Goal: Task Accomplishment & Management: Use online tool/utility

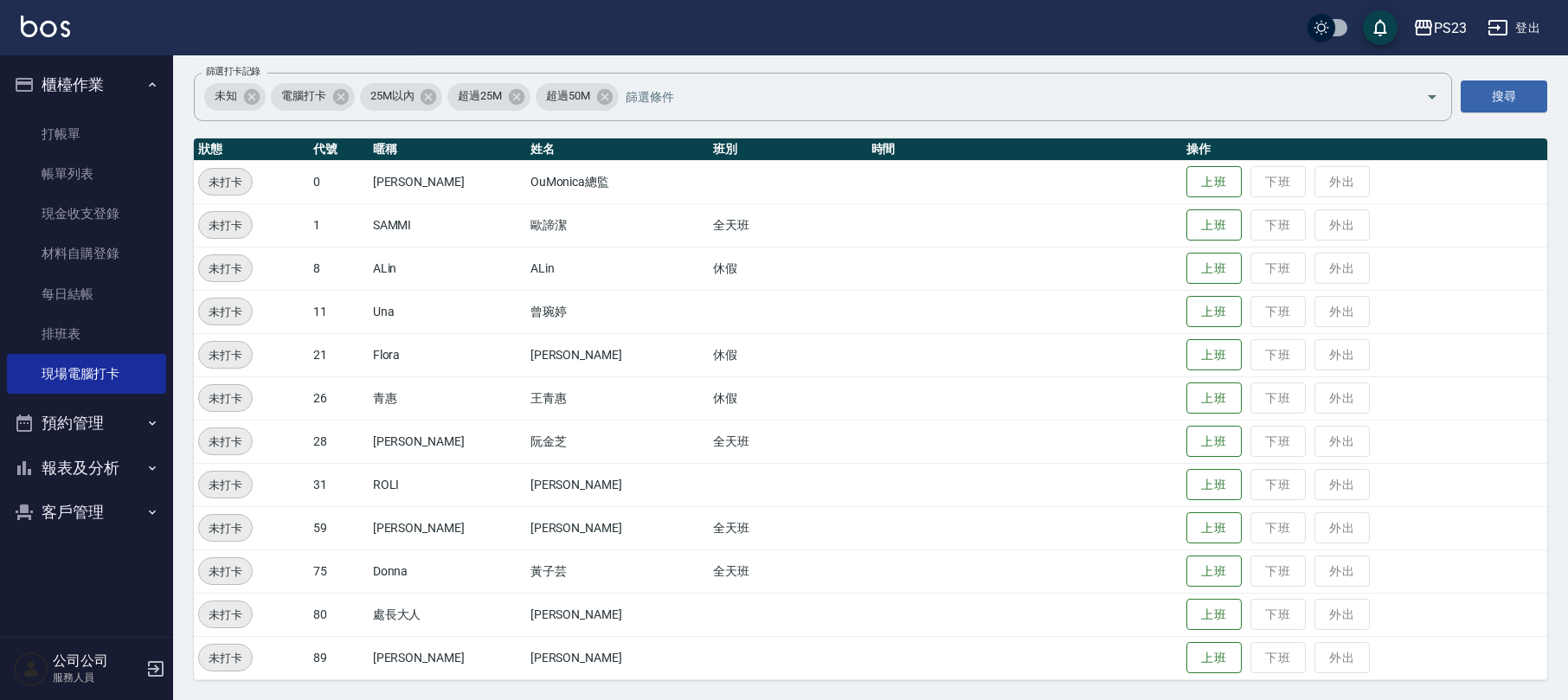
scroll to position [4, 0]
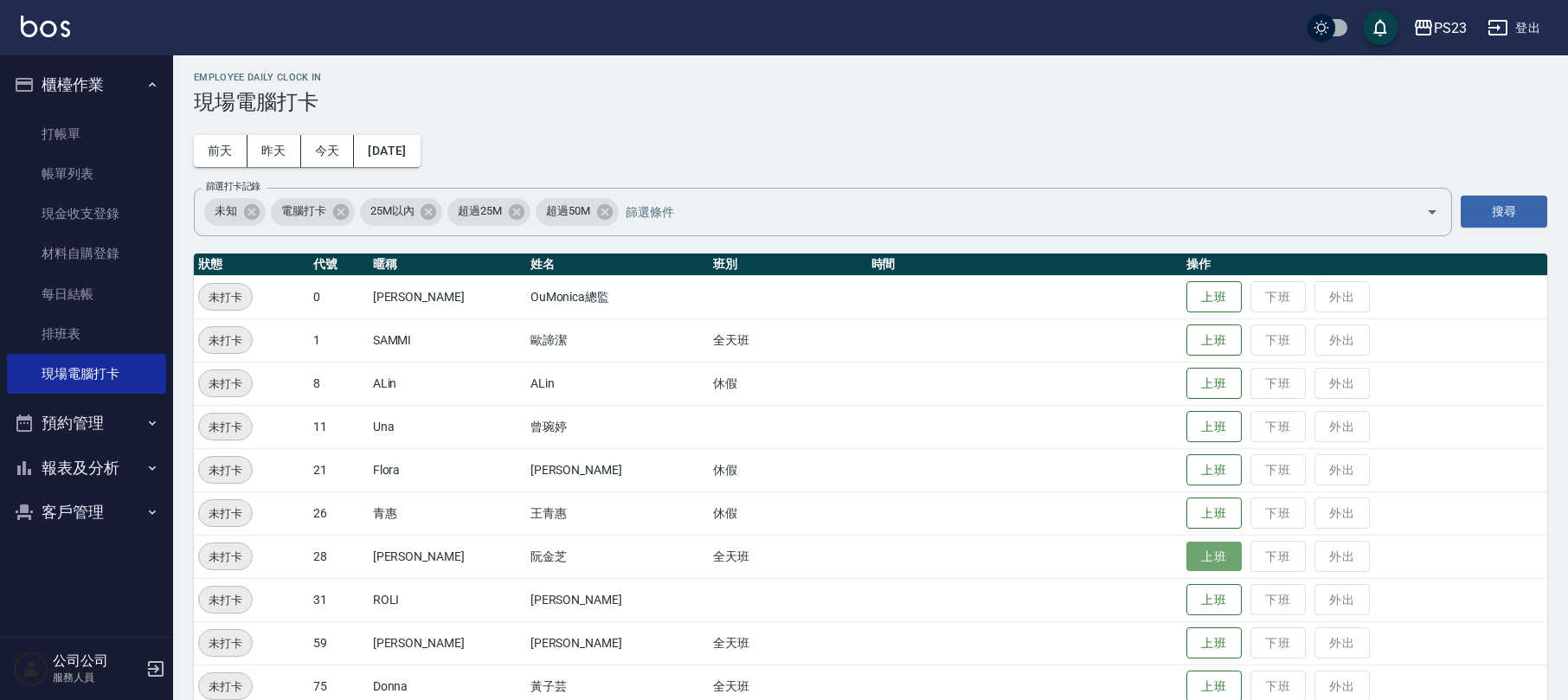
click at [1189, 561] on button "上班" at bounding box center [1214, 556] width 55 height 31
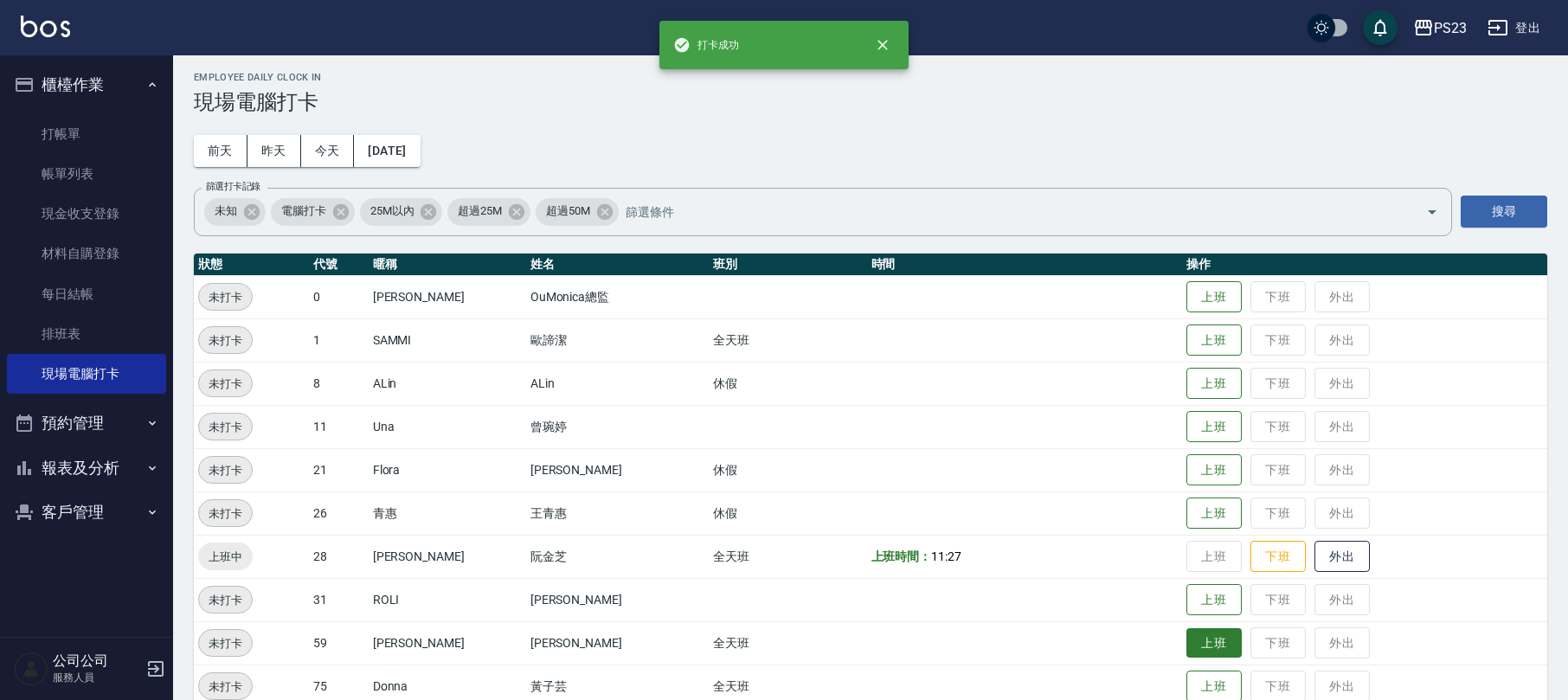
scroll to position [119, 0]
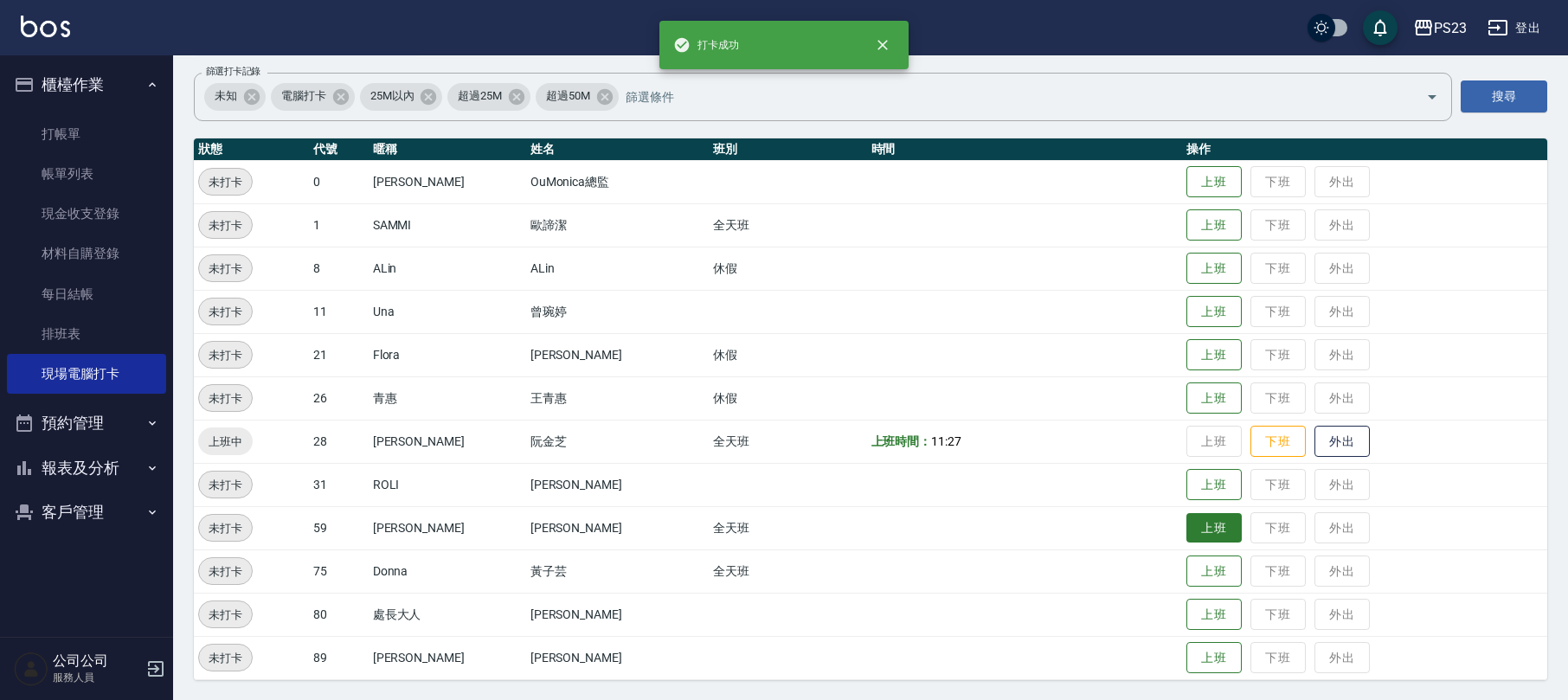
click at [1195, 530] on button "上班" at bounding box center [1214, 528] width 55 height 31
click at [1191, 559] on button "上班" at bounding box center [1214, 571] width 55 height 31
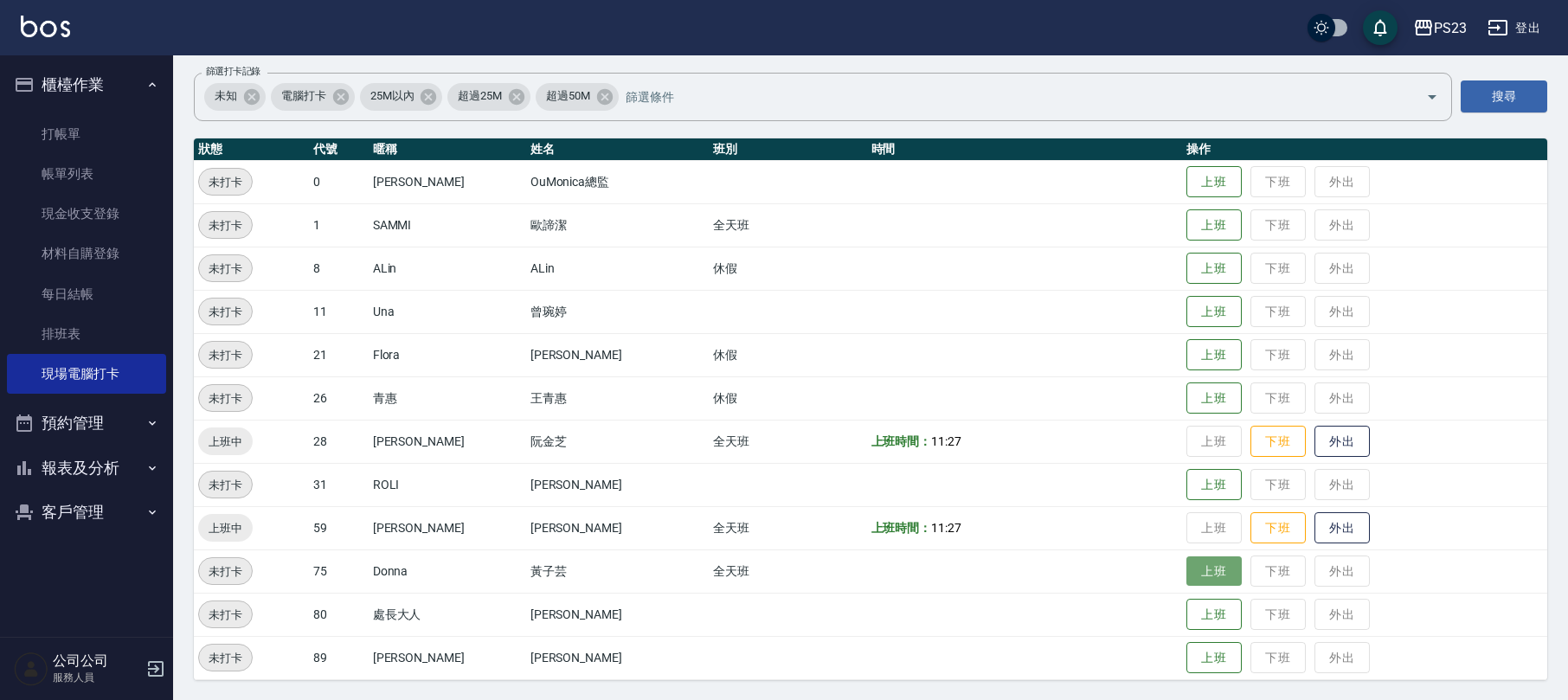
click at [1192, 569] on button "上班" at bounding box center [1214, 571] width 55 height 31
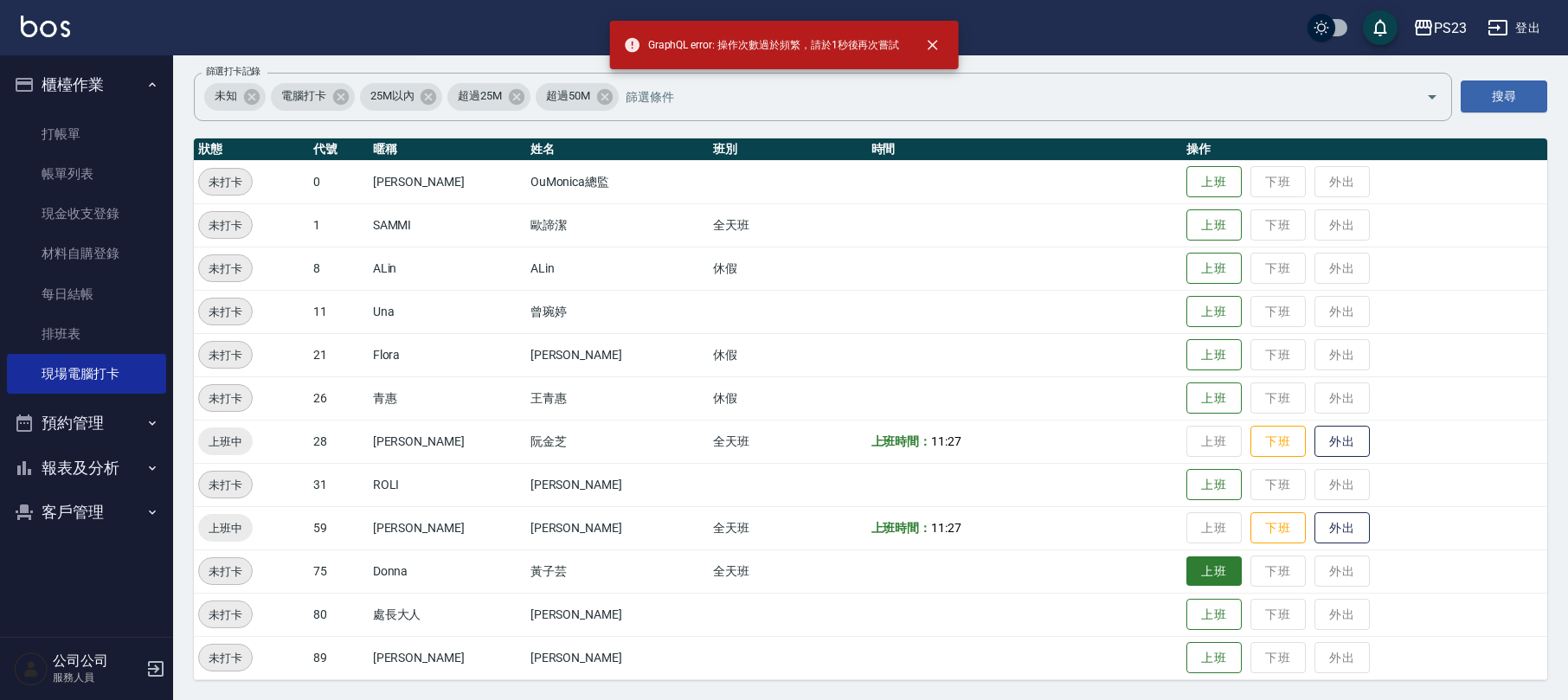
click at [1193, 564] on button "上班" at bounding box center [1214, 571] width 55 height 31
click at [1200, 569] on button "上班" at bounding box center [1214, 571] width 55 height 31
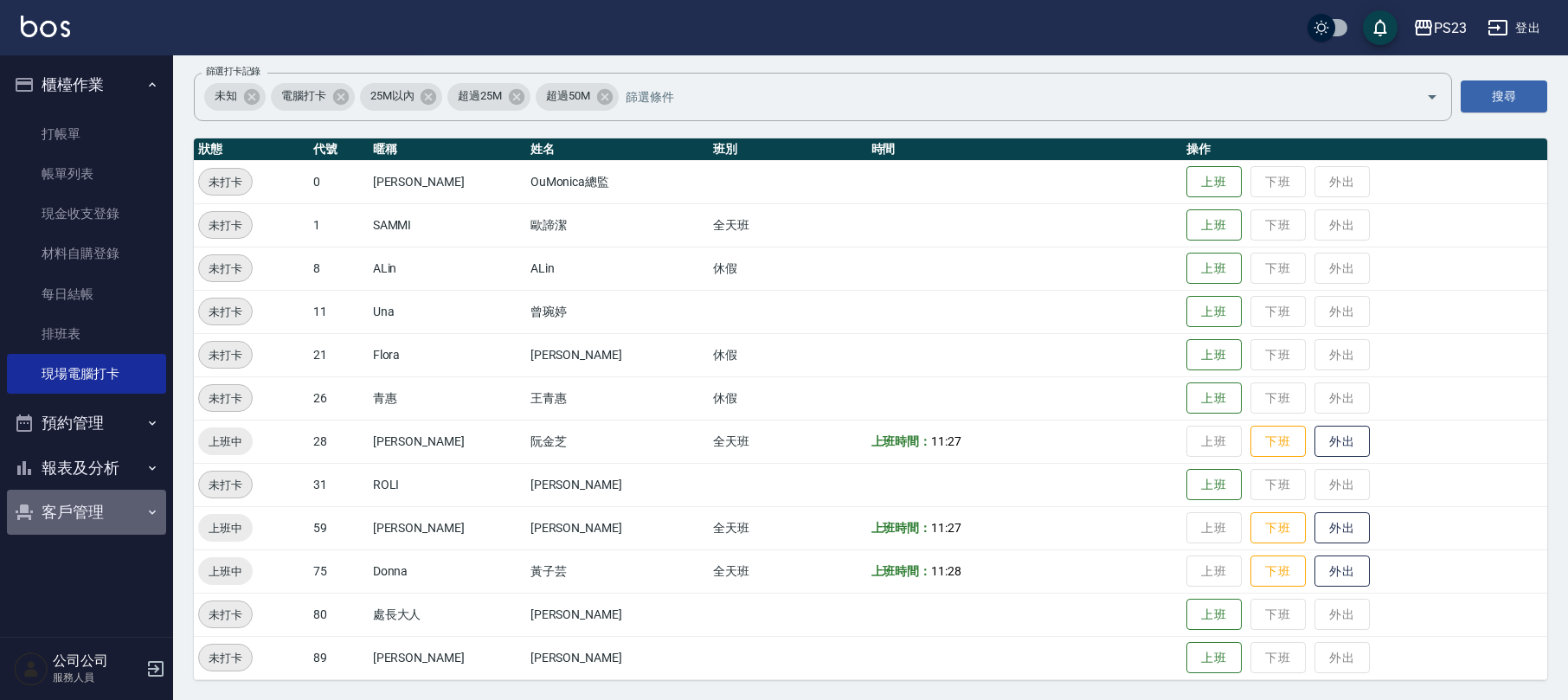
click at [117, 514] on button "客戶管理" at bounding box center [87, 512] width 159 height 45
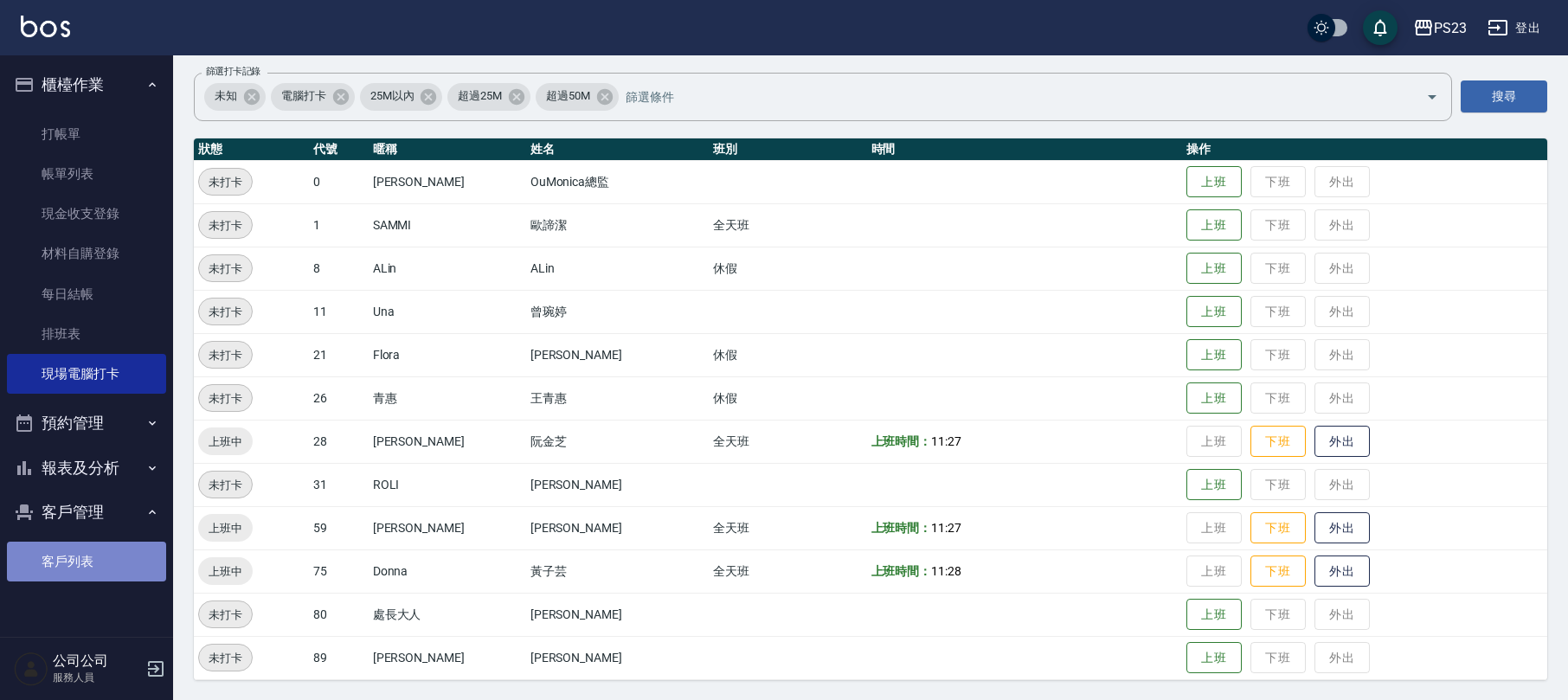
click at [118, 550] on link "客戶列表" at bounding box center [87, 561] width 159 height 39
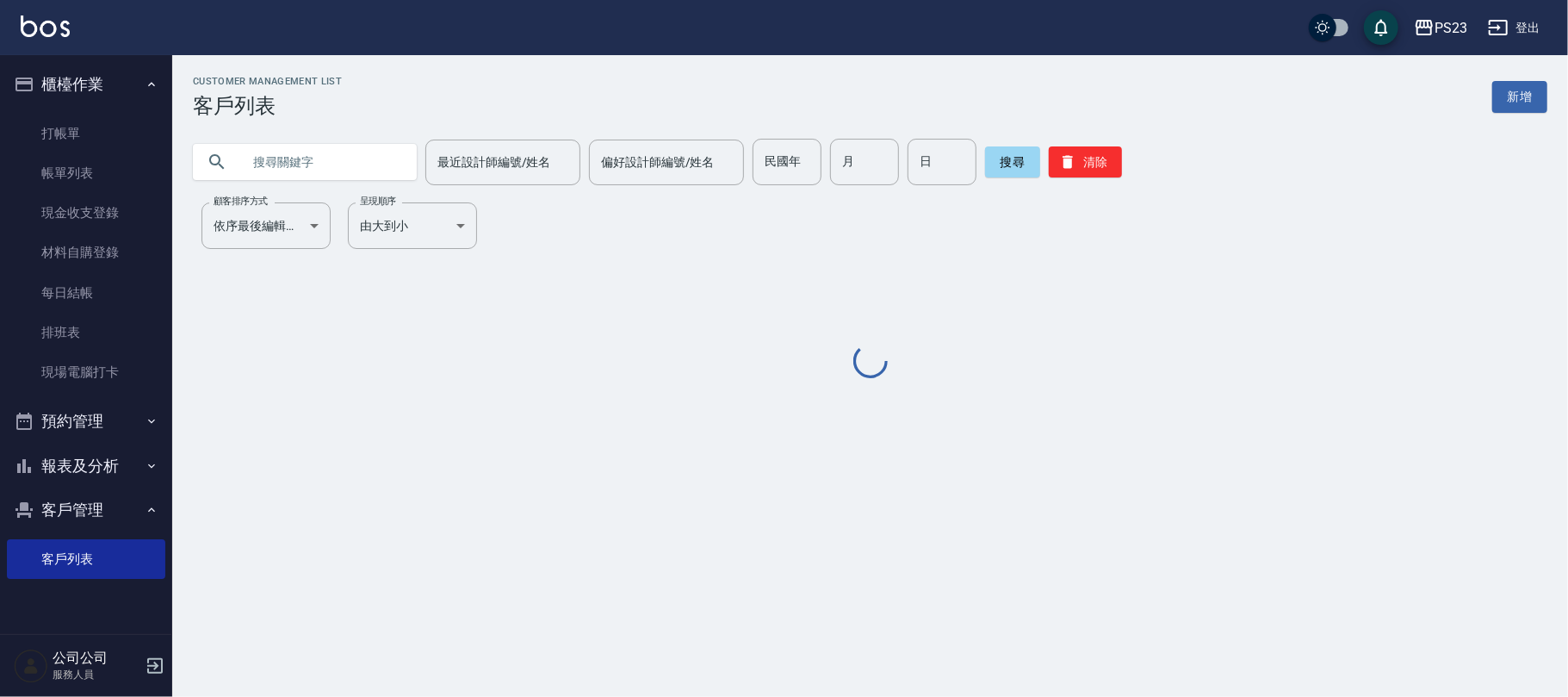
click at [84, 408] on button "預約管理" at bounding box center [86, 421] width 158 height 44
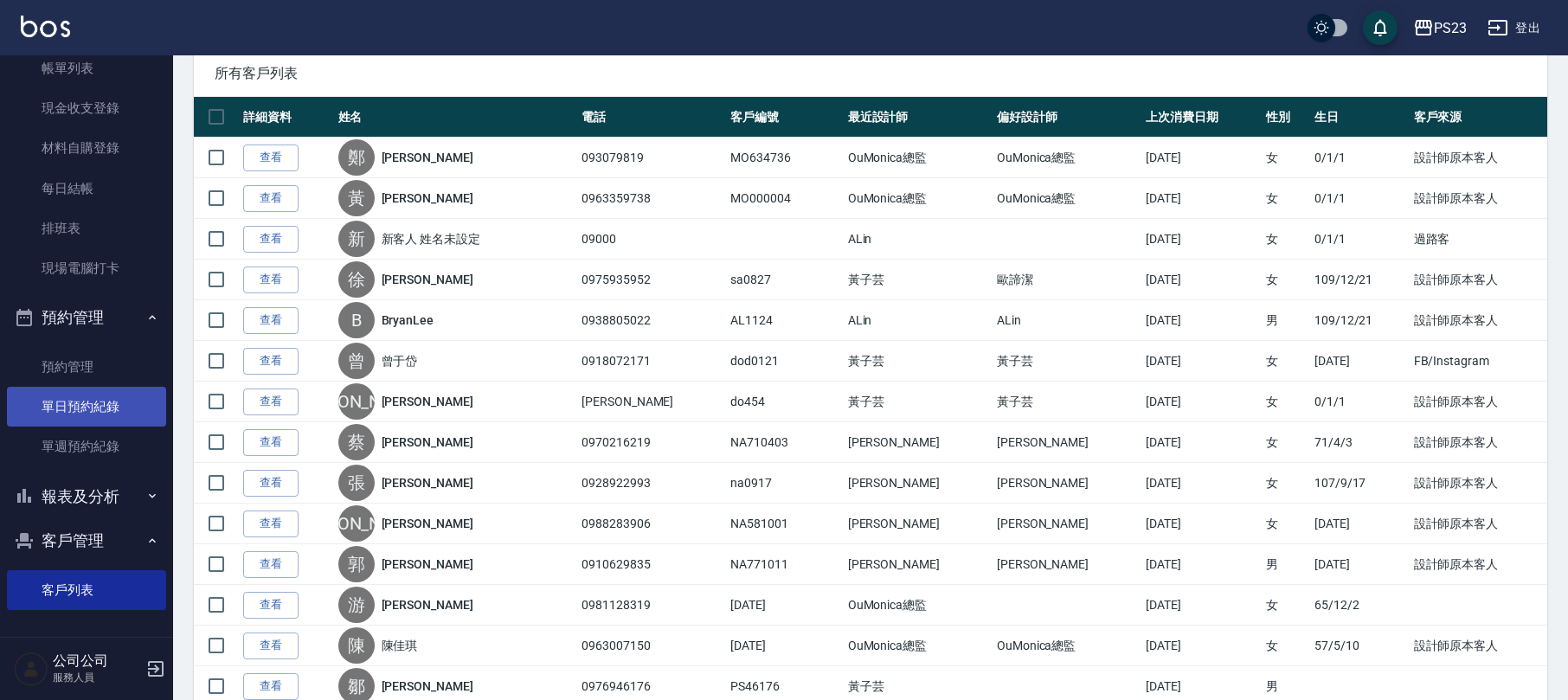
scroll to position [346, 0]
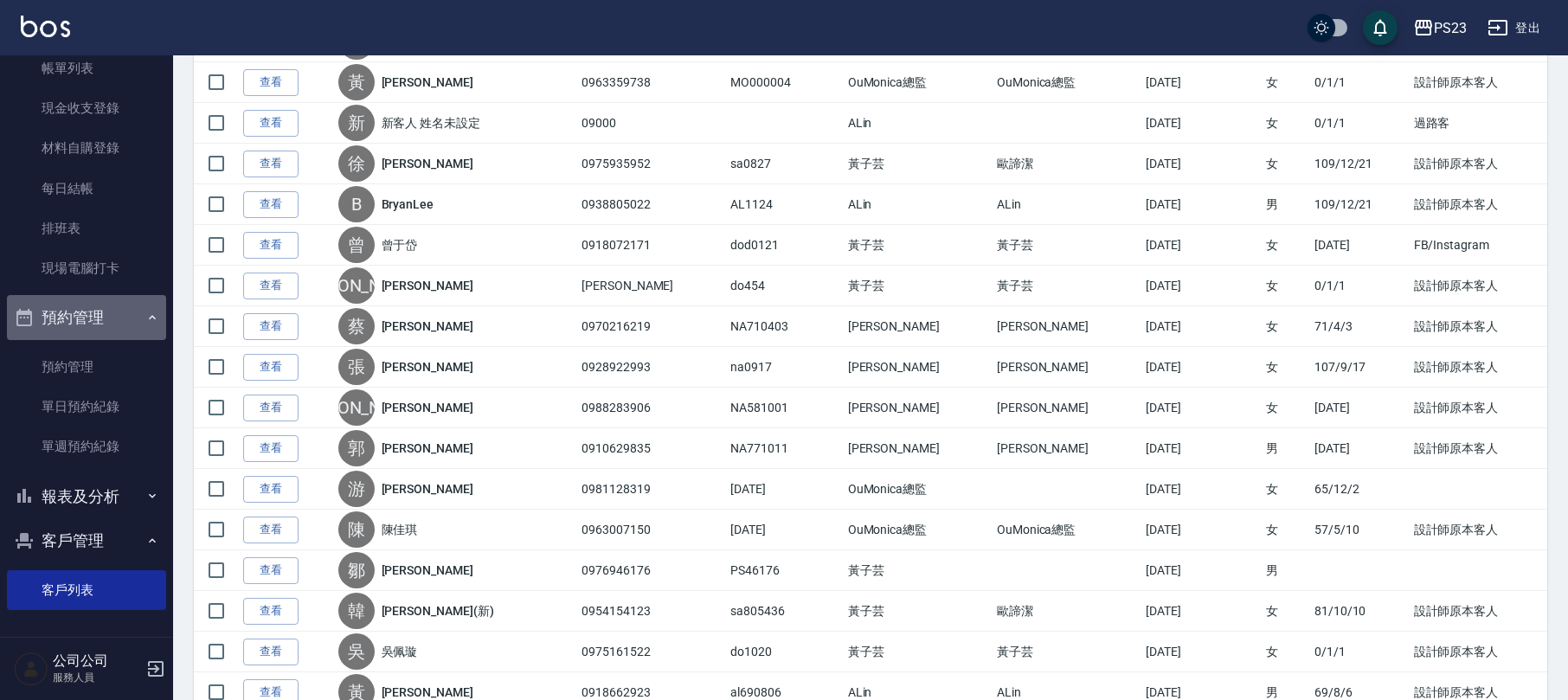
click at [119, 323] on button "預約管理" at bounding box center [87, 317] width 159 height 45
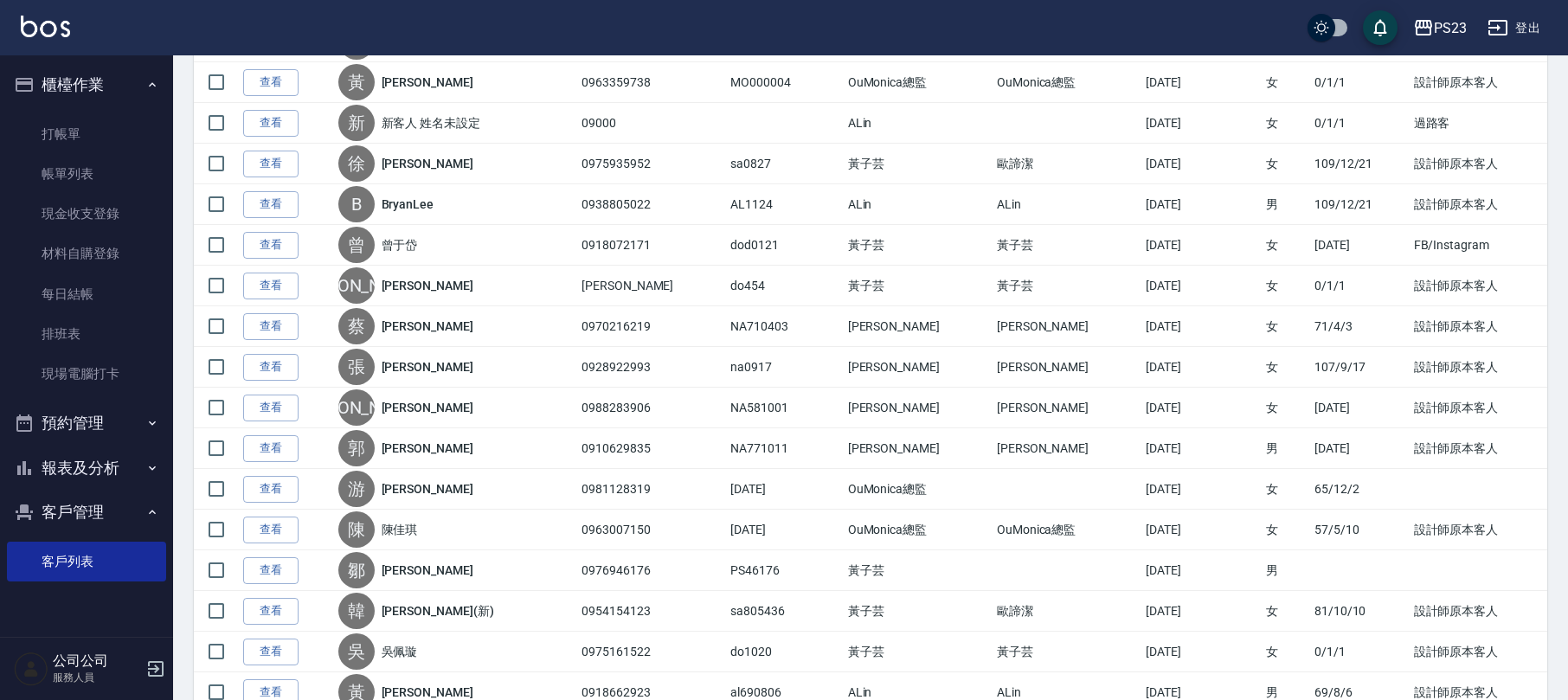
scroll to position [0, 0]
click at [101, 451] on button "報表及分析" at bounding box center [87, 467] width 159 height 45
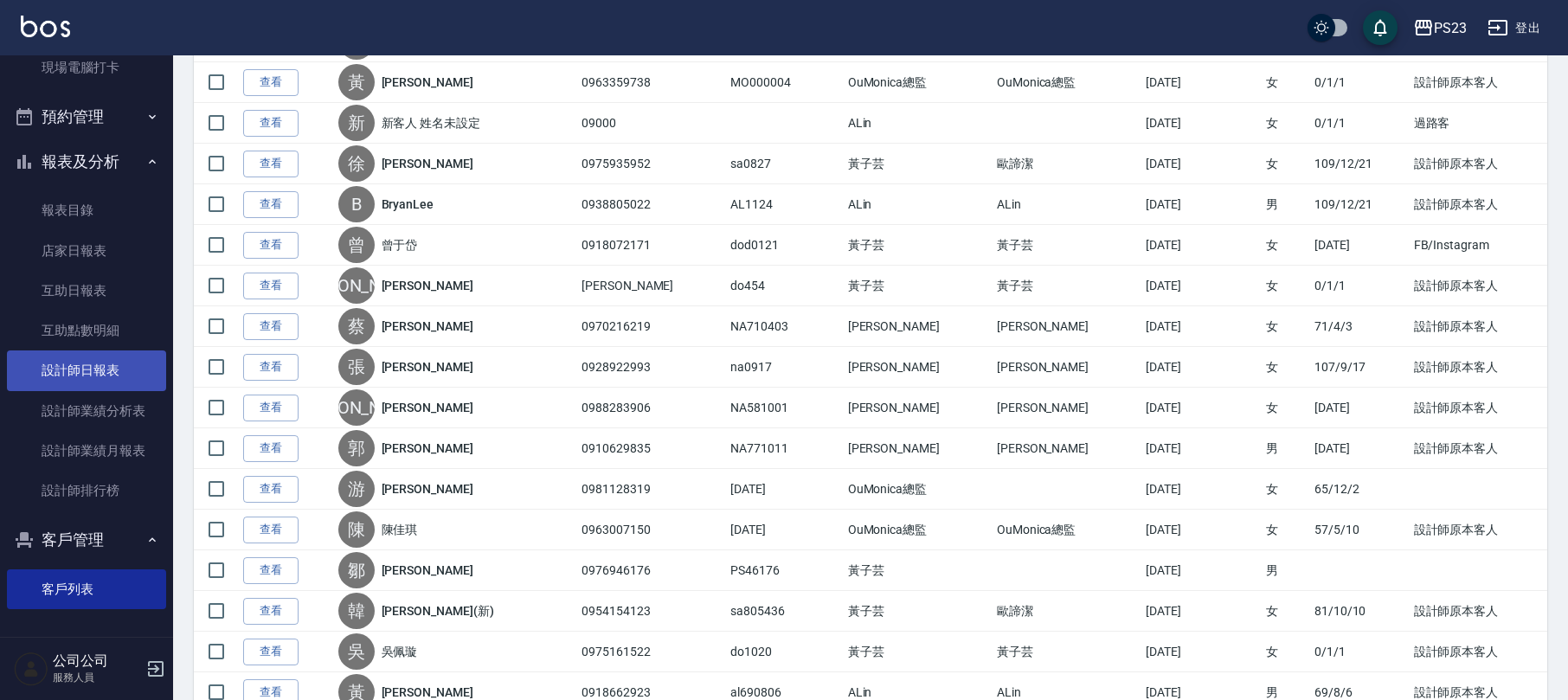
click at [122, 377] on link "設計師日報表" at bounding box center [87, 369] width 159 height 39
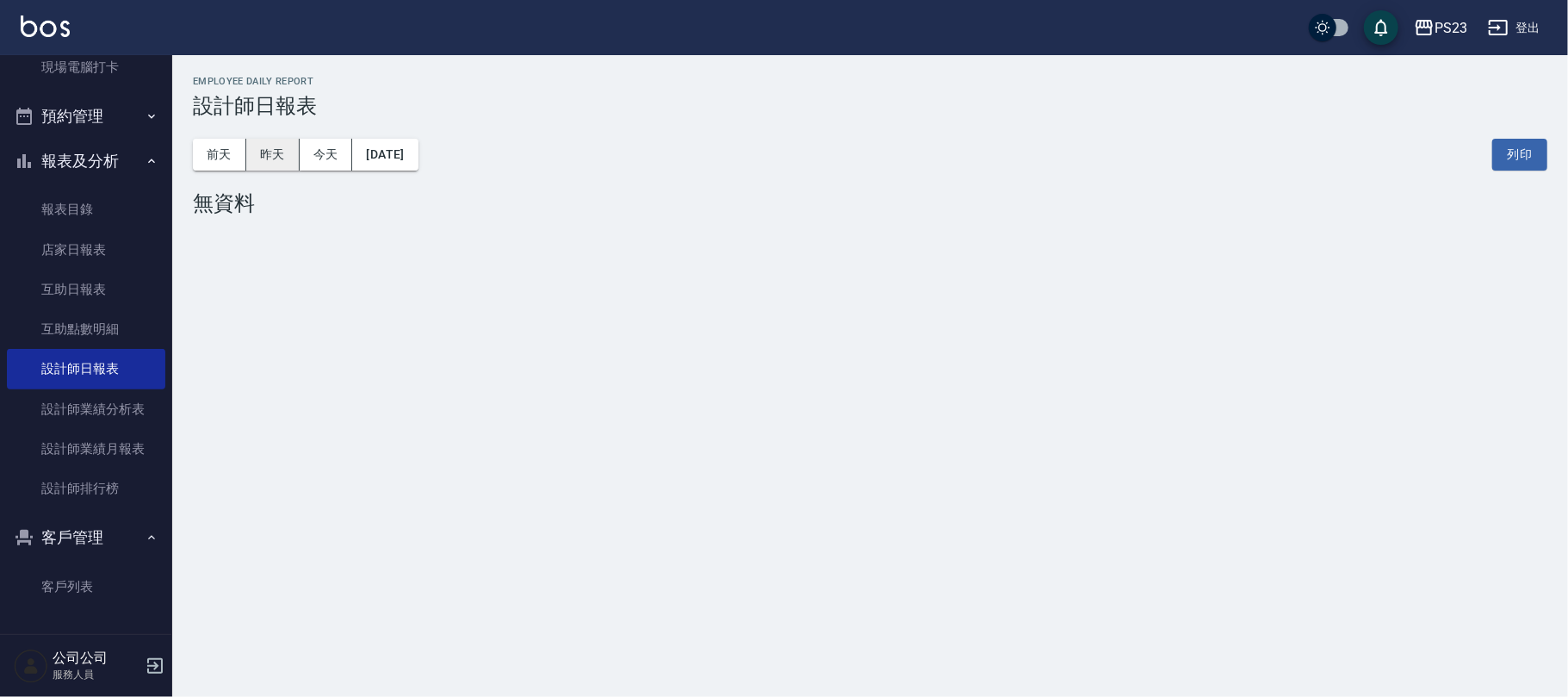
click at [259, 146] on button "昨天" at bounding box center [273, 154] width 53 height 32
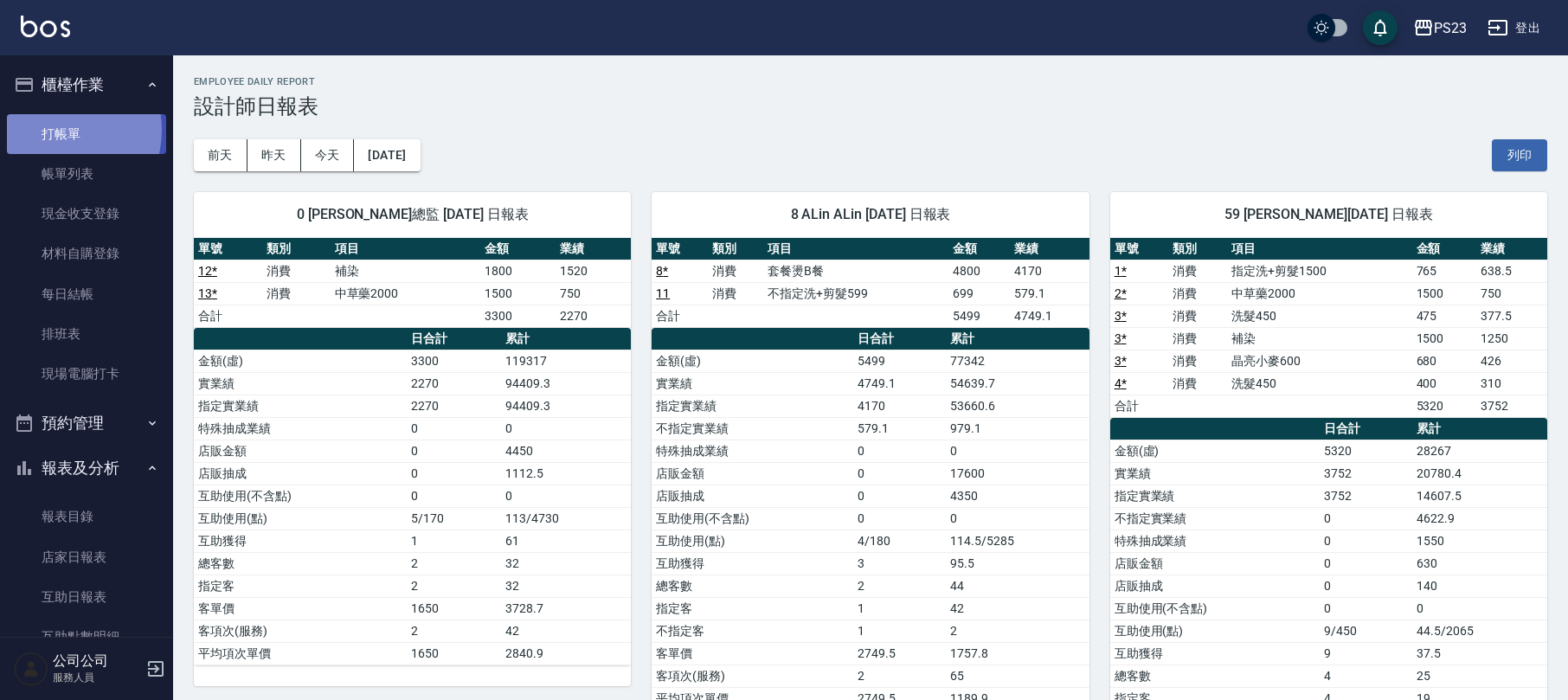
click at [60, 130] on link "打帳單" at bounding box center [87, 134] width 159 height 39
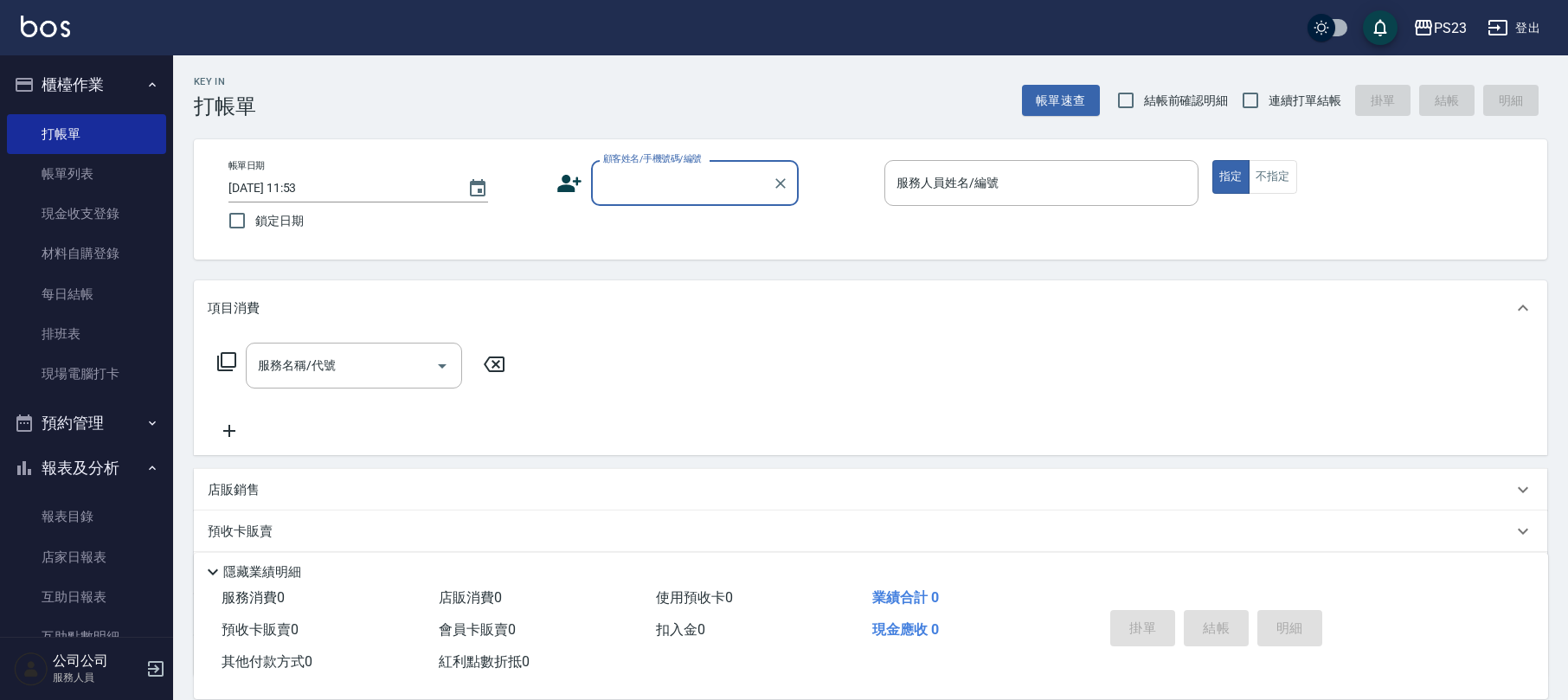
click at [64, 657] on h5 "公司公司" at bounding box center [96, 662] width 88 height 18
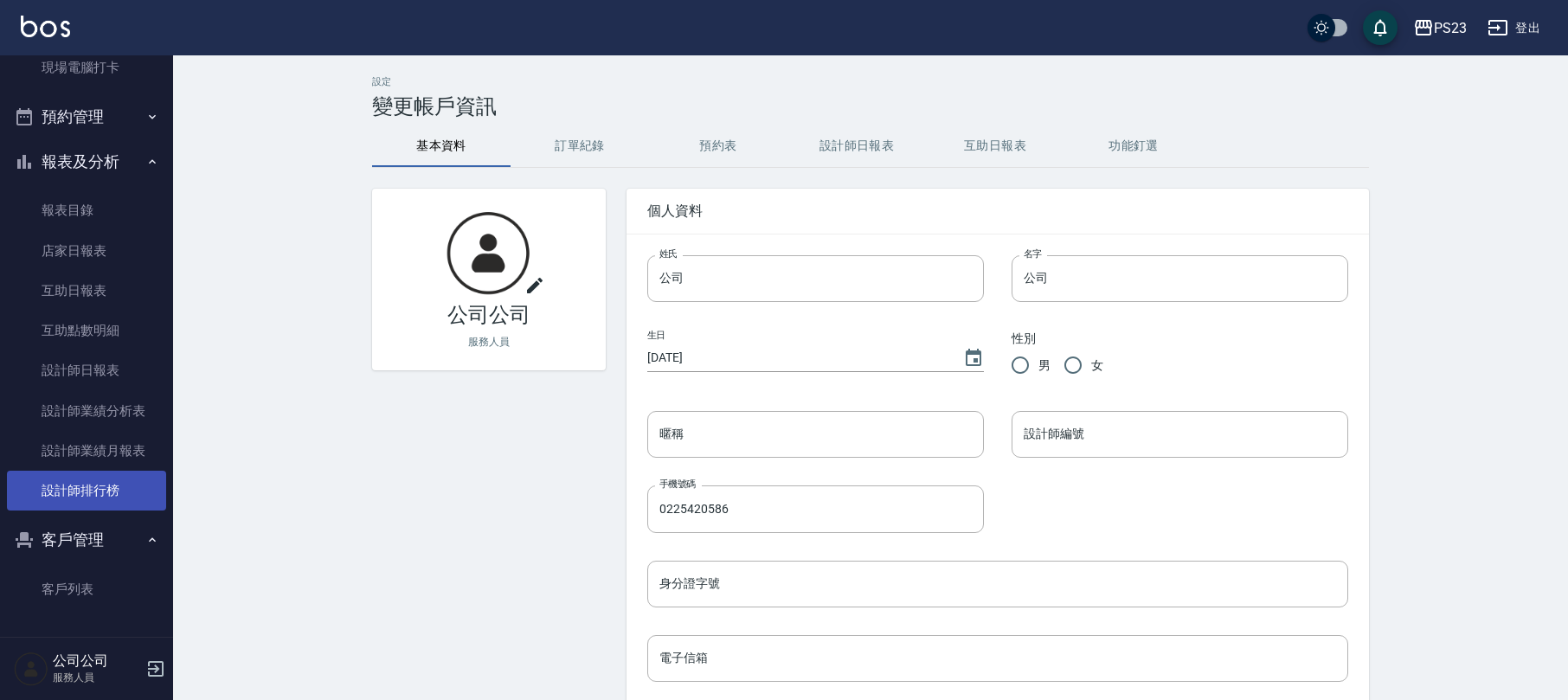
scroll to position [230, 0]
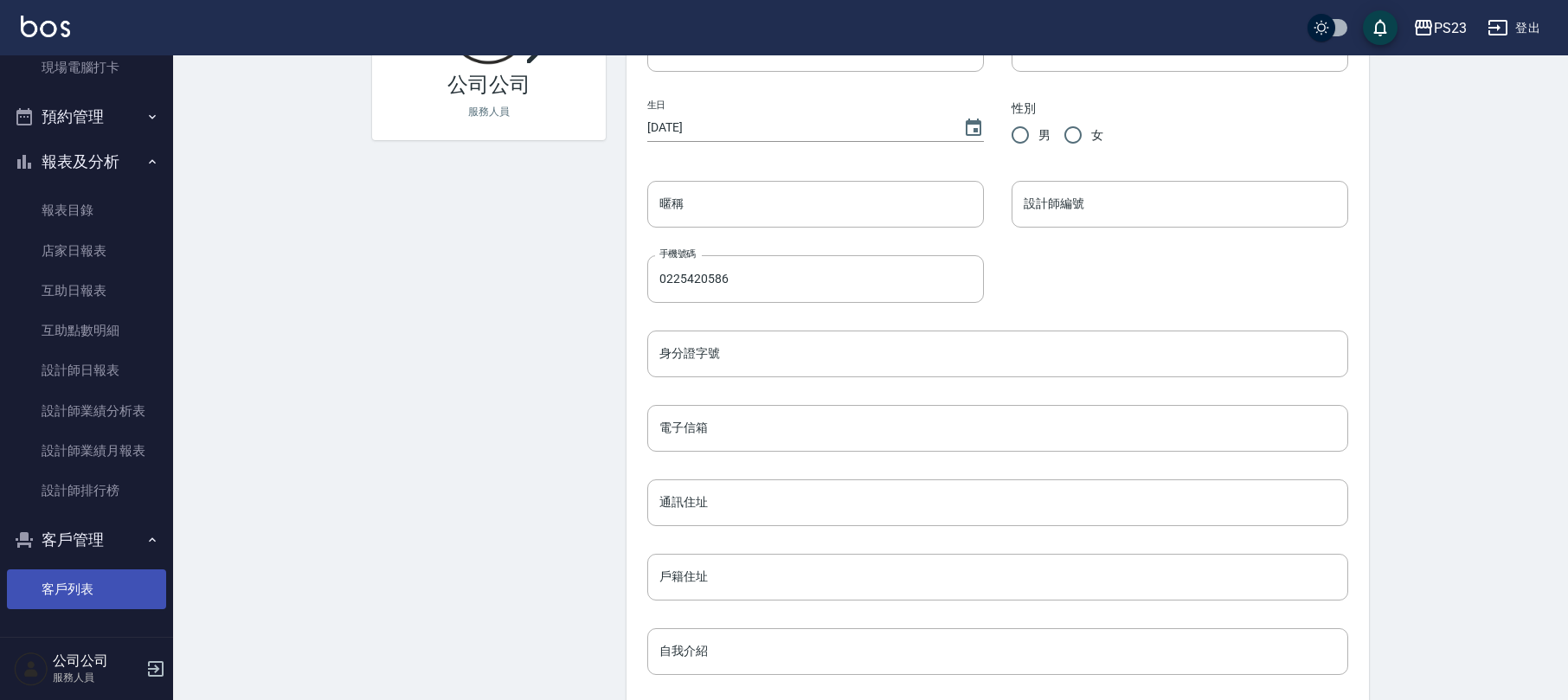
click at [59, 584] on link "客戶列表" at bounding box center [87, 589] width 159 height 39
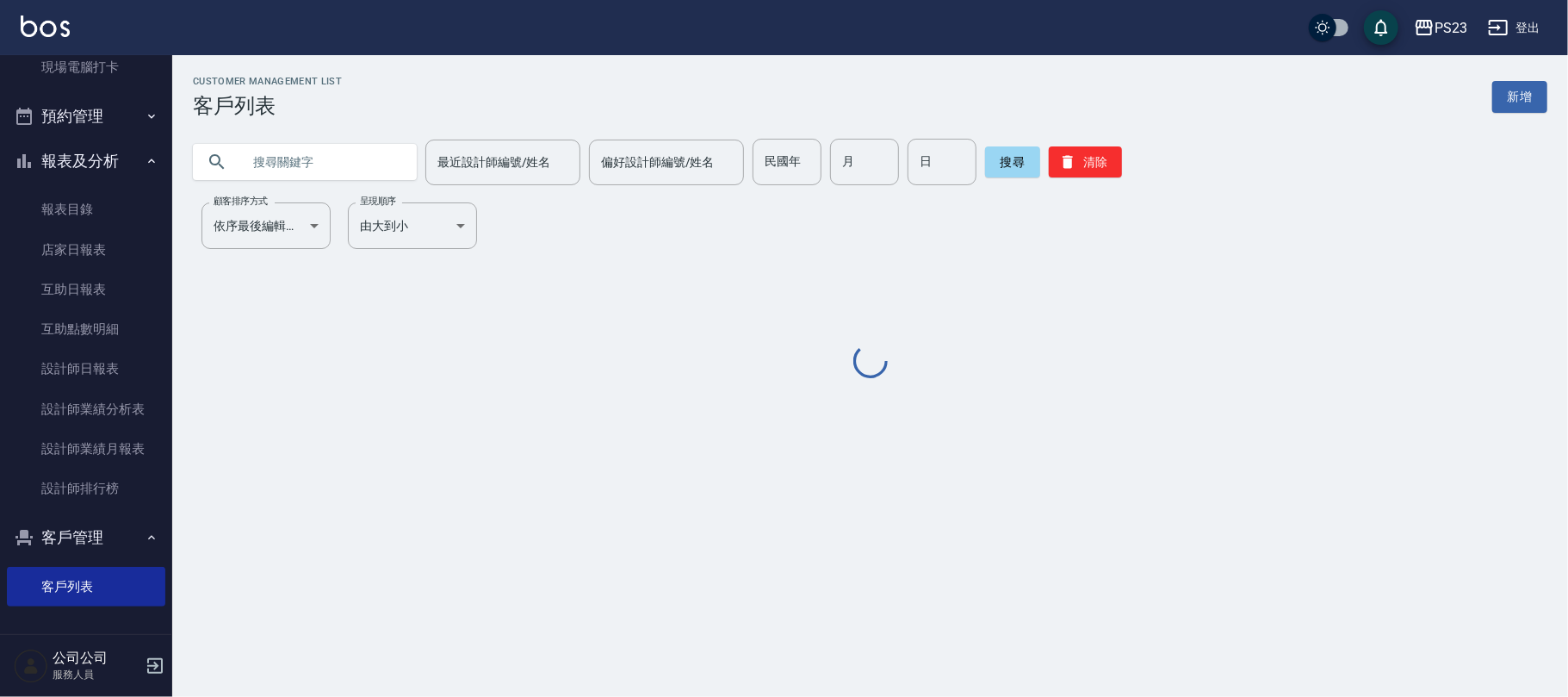
click at [358, 167] on input "text" at bounding box center [322, 161] width 162 height 46
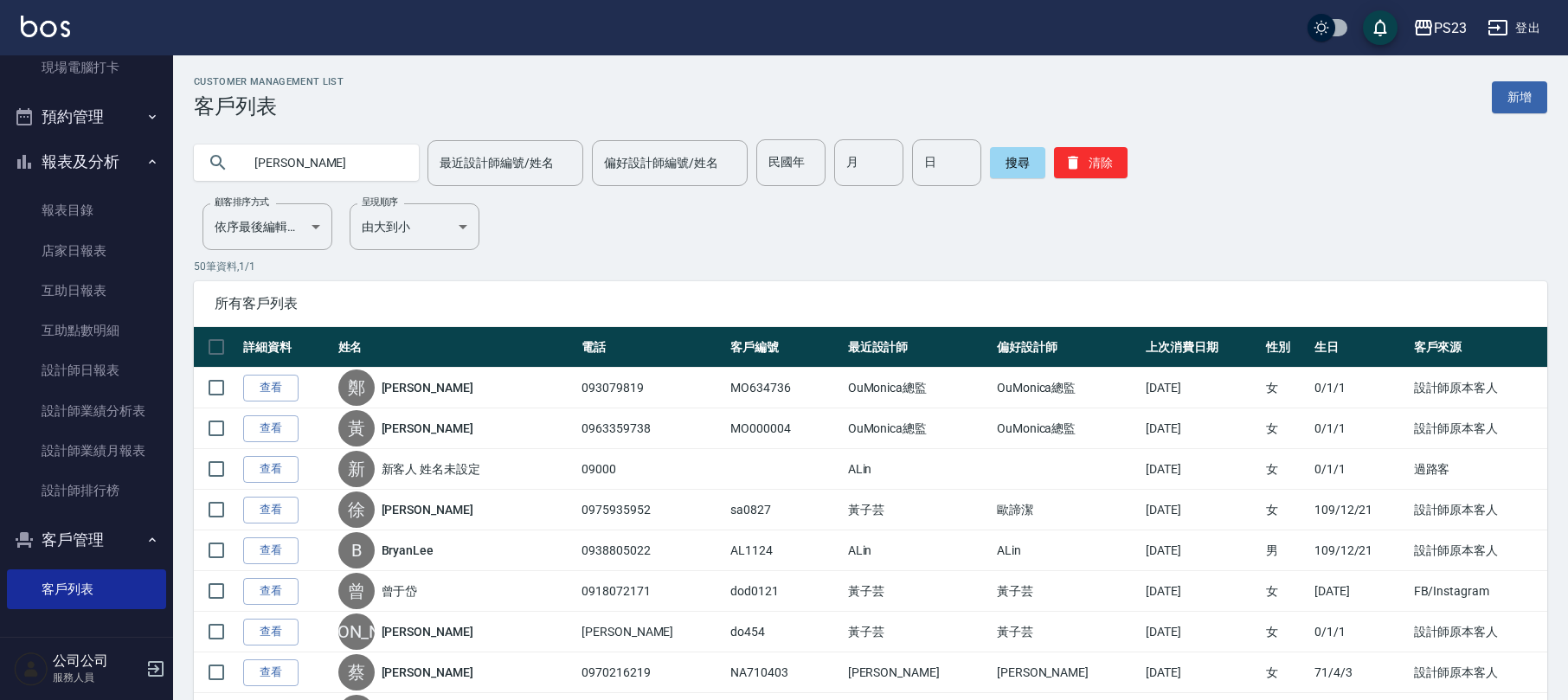
type input "[PERSON_NAME]"
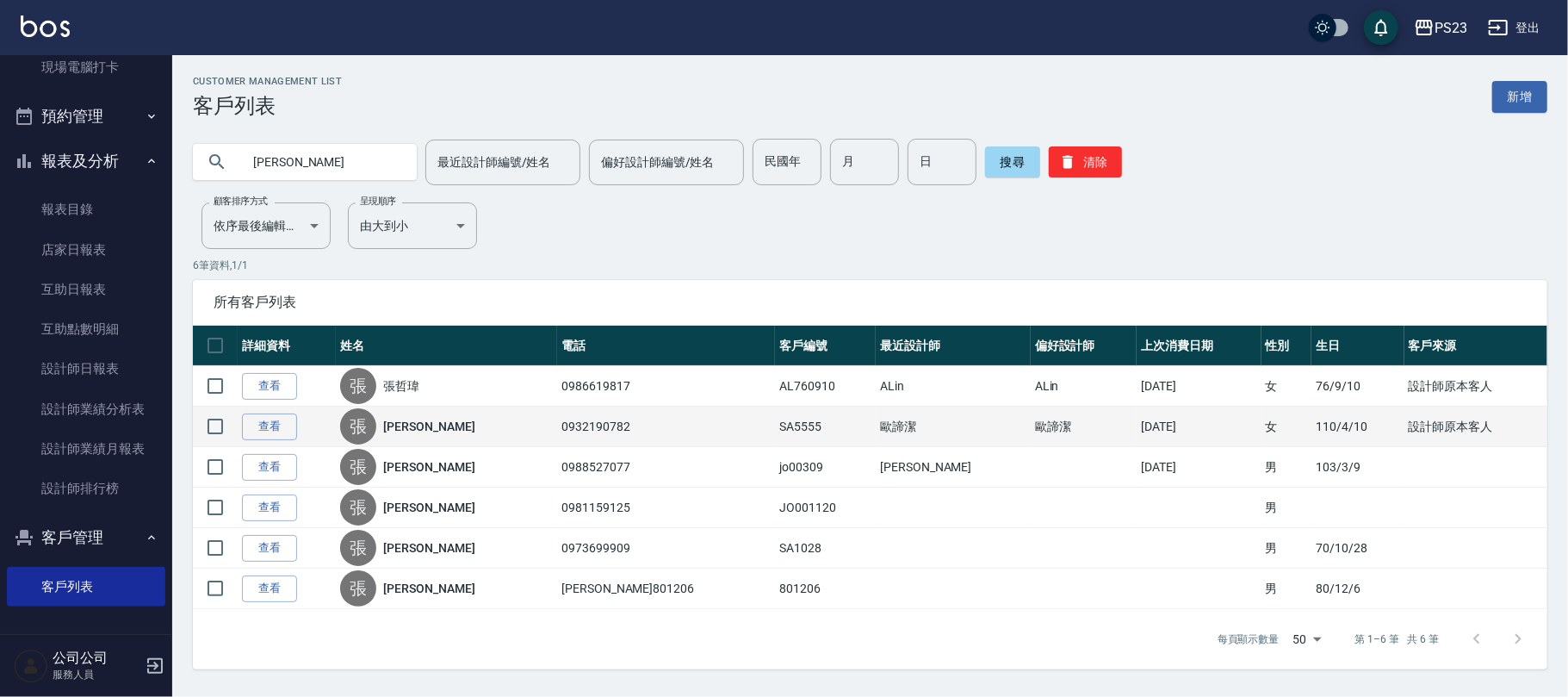
click at [421, 430] on link "[PERSON_NAME]" at bounding box center [428, 427] width 91 height 17
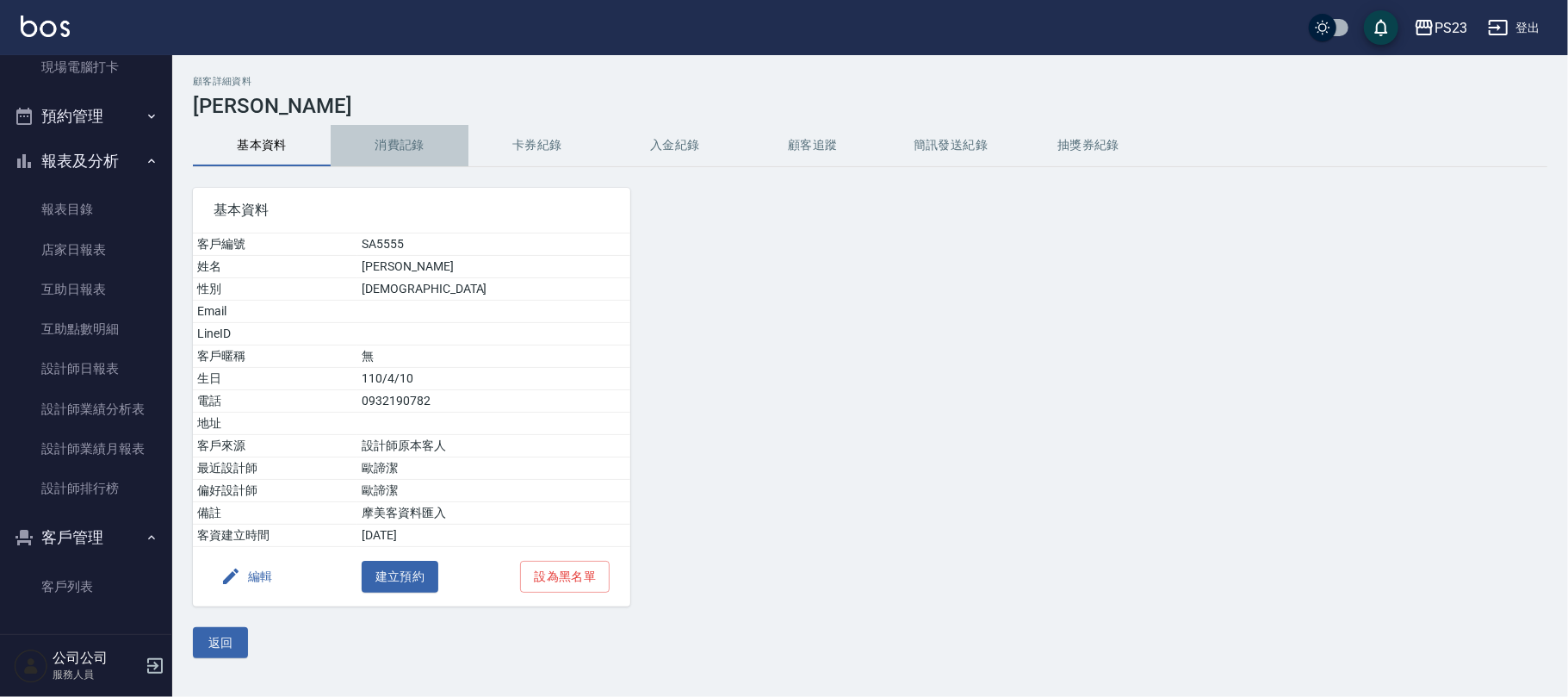
click at [393, 141] on button "消費記錄" at bounding box center [400, 145] width 138 height 41
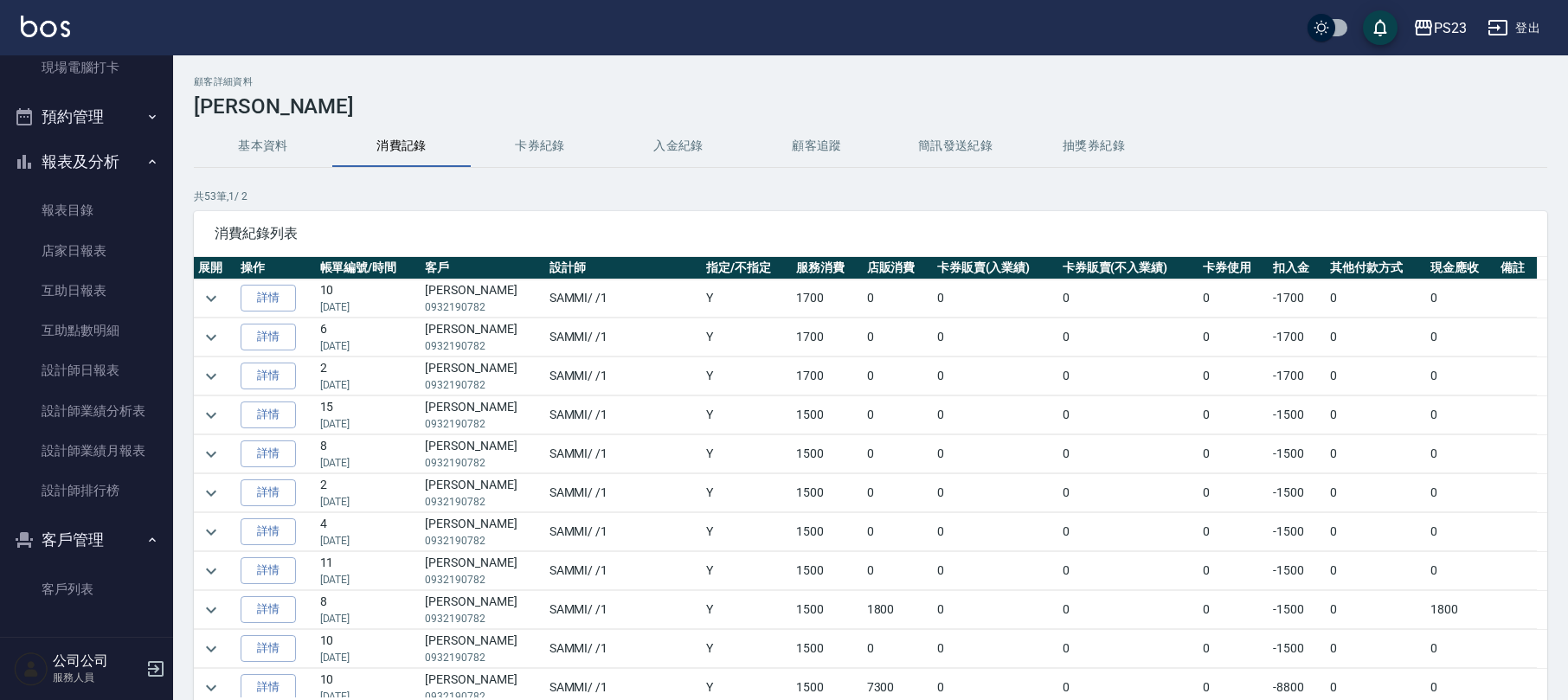
click at [233, 295] on td at bounding box center [214, 298] width 42 height 38
click at [207, 303] on icon "expand row" at bounding box center [211, 298] width 21 height 21
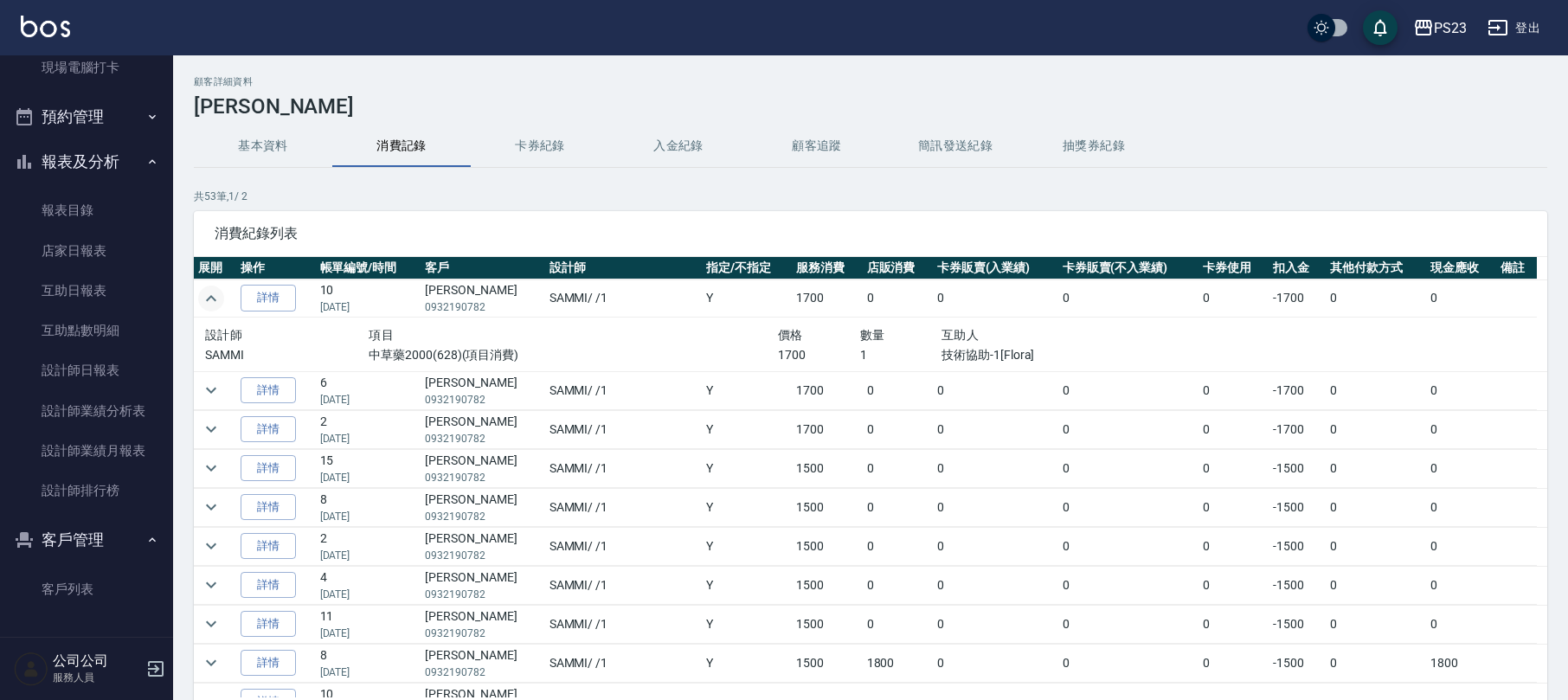
click at [218, 289] on icon "expand row" at bounding box center [211, 298] width 21 height 21
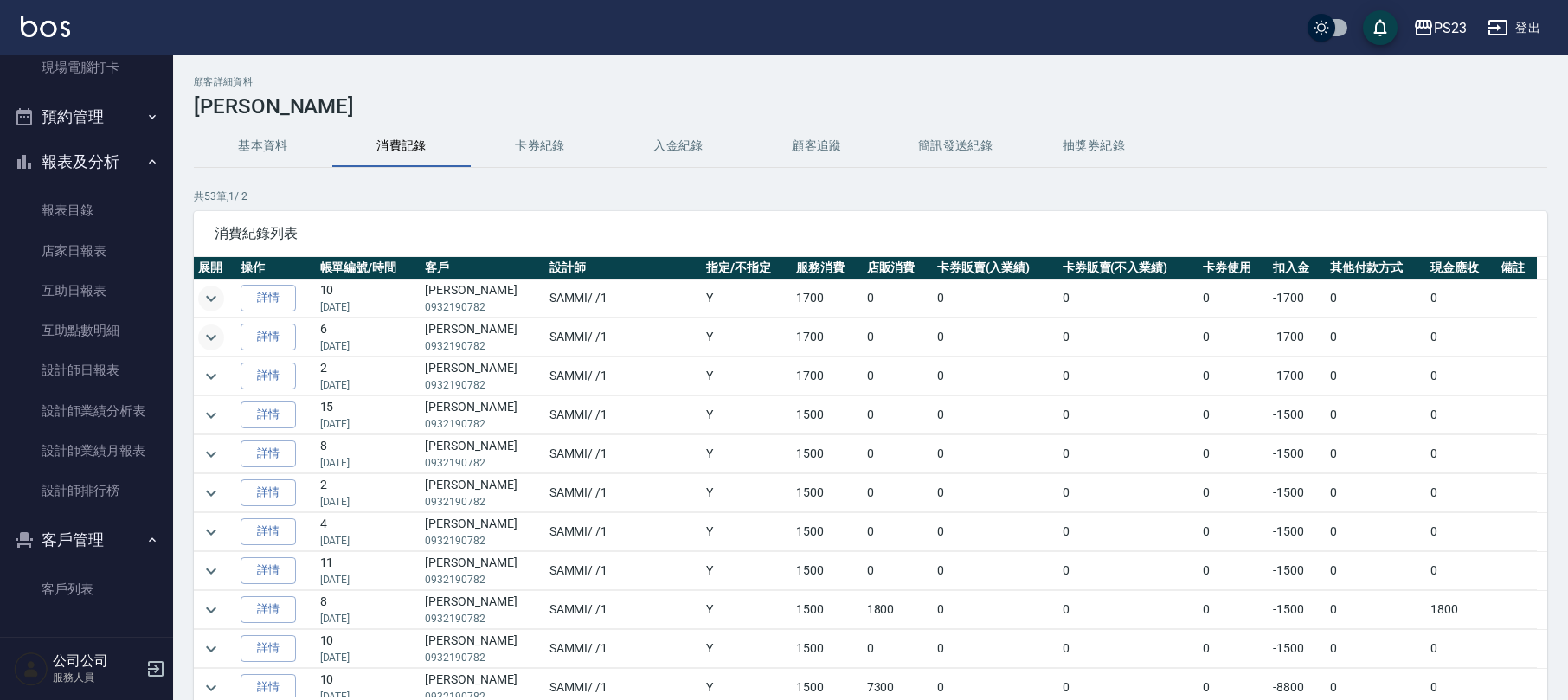
click at [216, 344] on icon "expand row" at bounding box center [211, 338] width 21 height 21
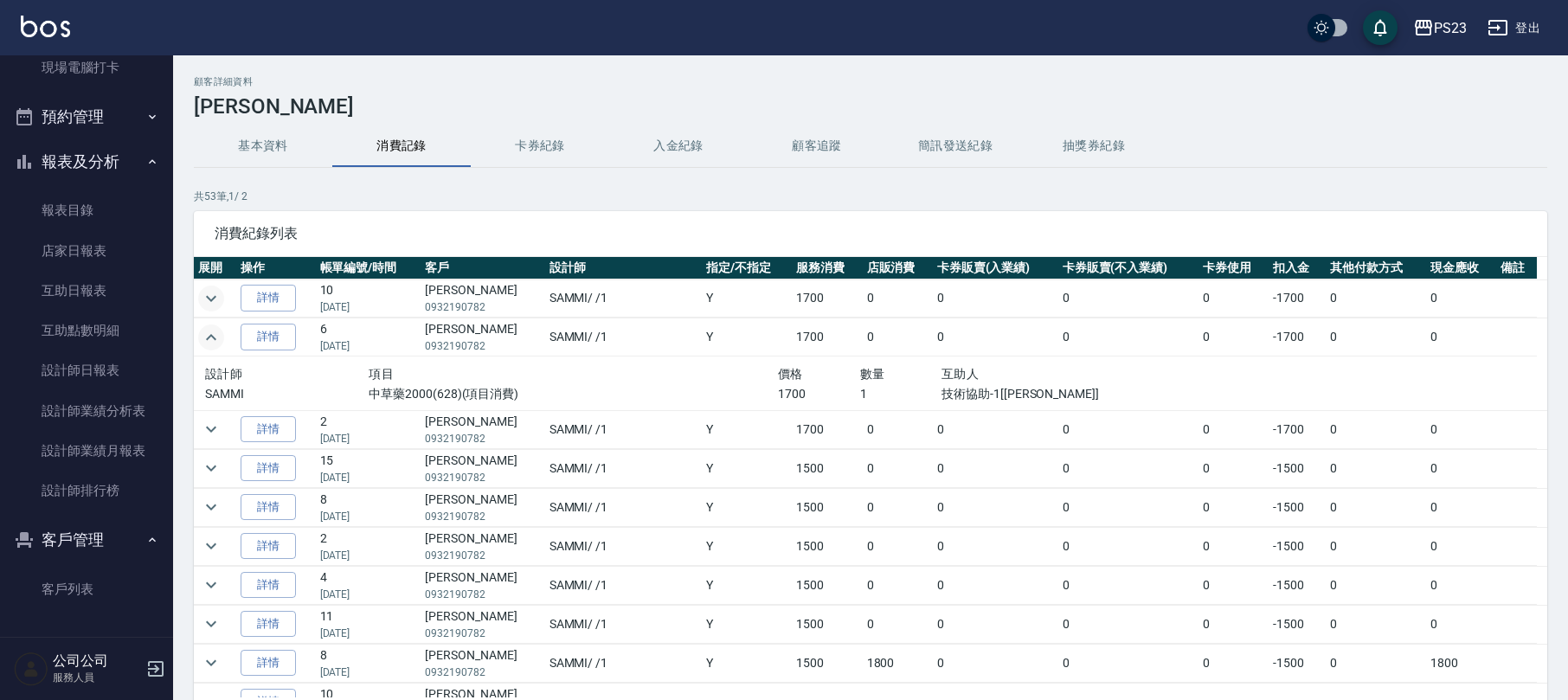
click at [215, 336] on icon "expand row" at bounding box center [211, 338] width 21 height 21
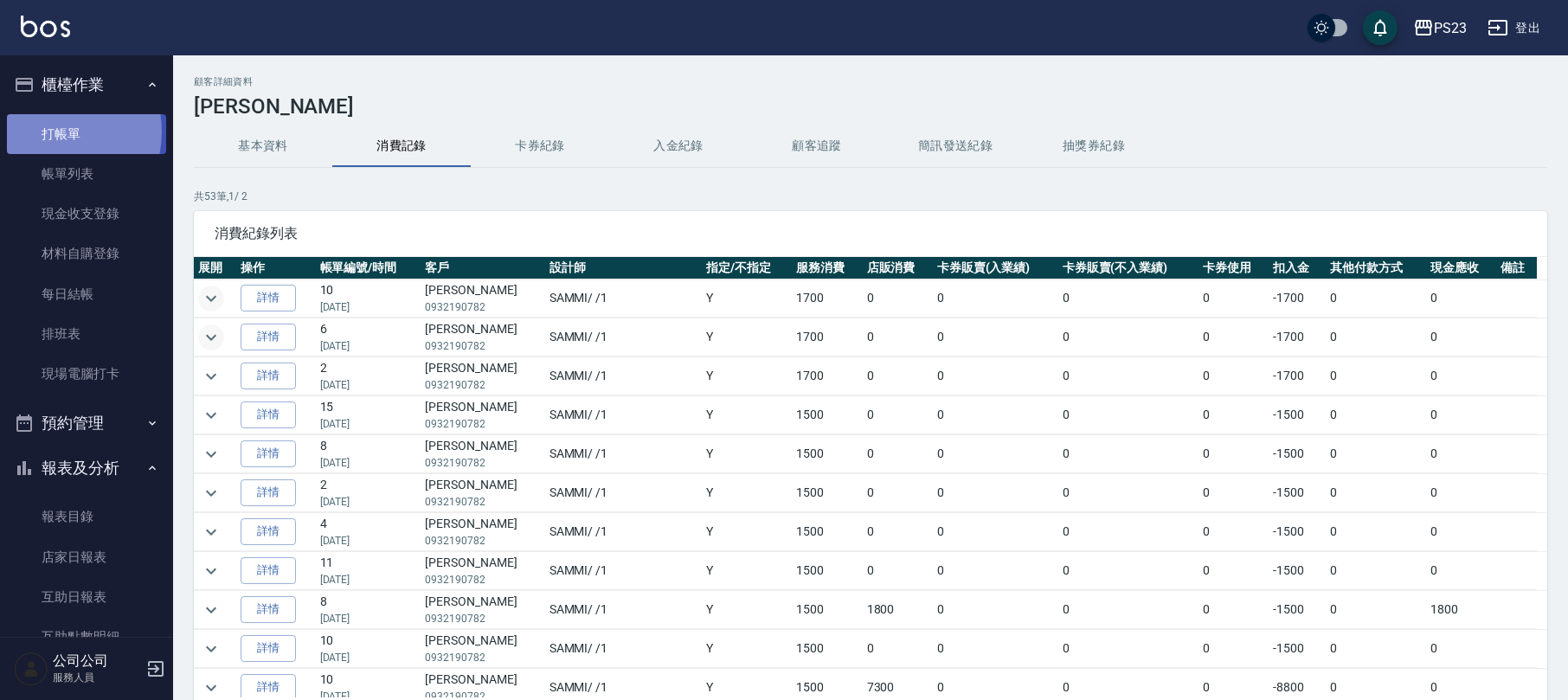
click at [48, 131] on link "打帳單" at bounding box center [87, 134] width 159 height 39
